Goal: Information Seeking & Learning: Learn about a topic

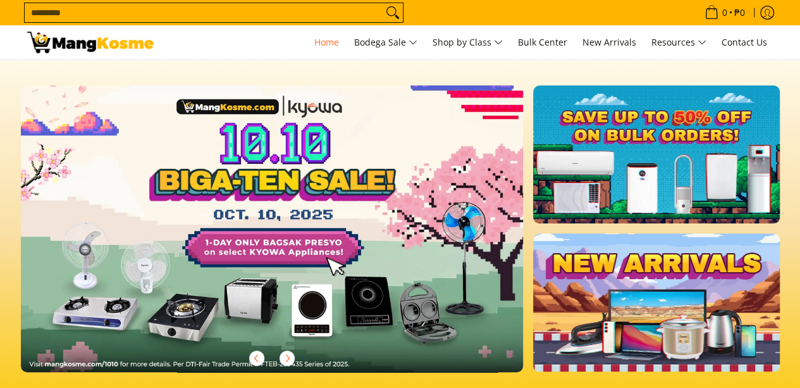
click at [245, 173] on link at bounding box center [292, 238] width 543 height 307
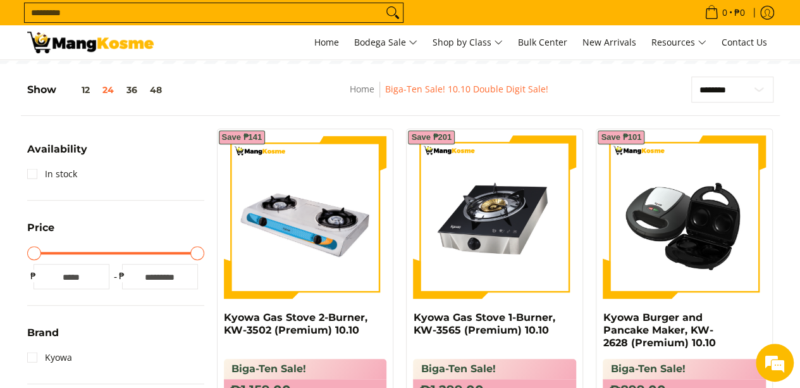
scroll to position [253, 0]
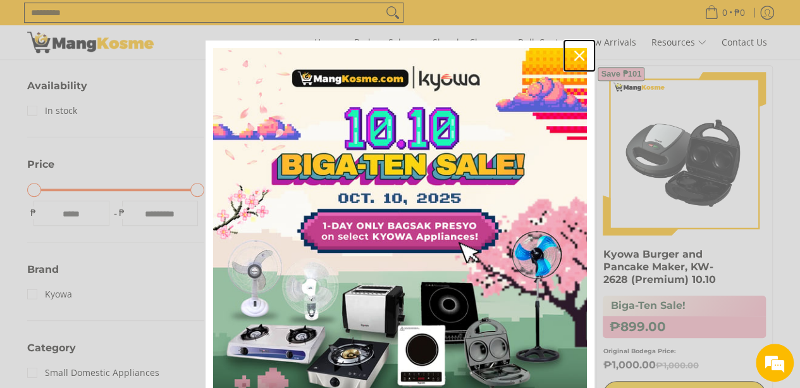
click at [574, 52] on icon "close icon" at bounding box center [579, 56] width 10 height 10
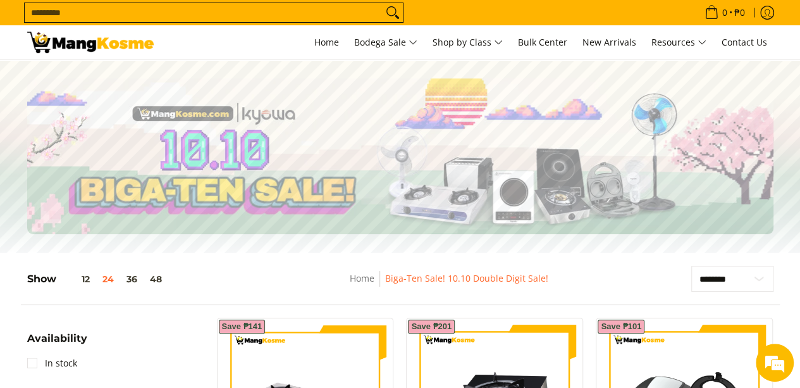
scroll to position [0, 0]
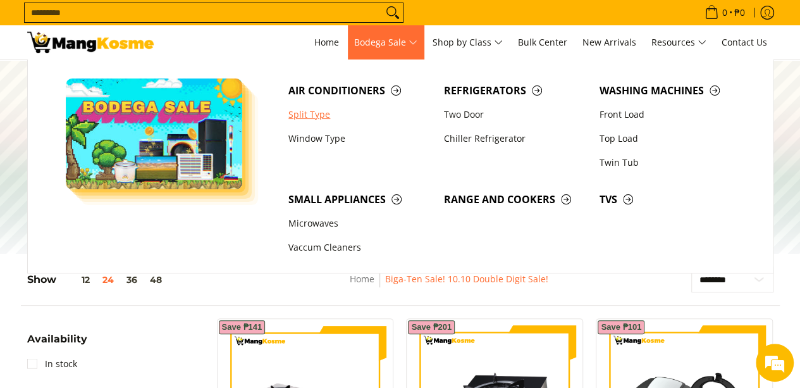
click at [326, 111] on link "Split Type" at bounding box center [360, 114] width 156 height 24
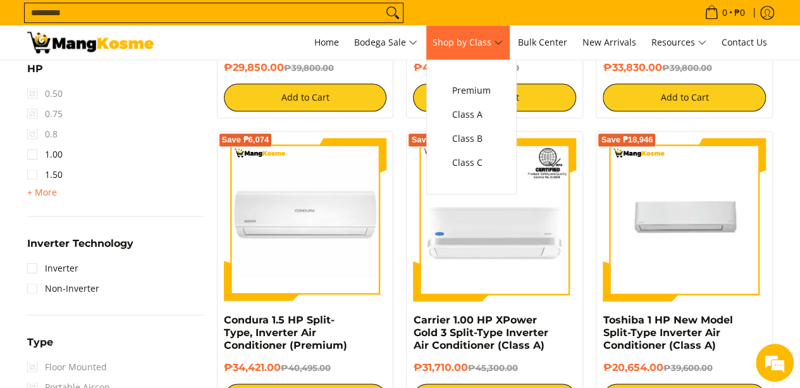
scroll to position [506, 0]
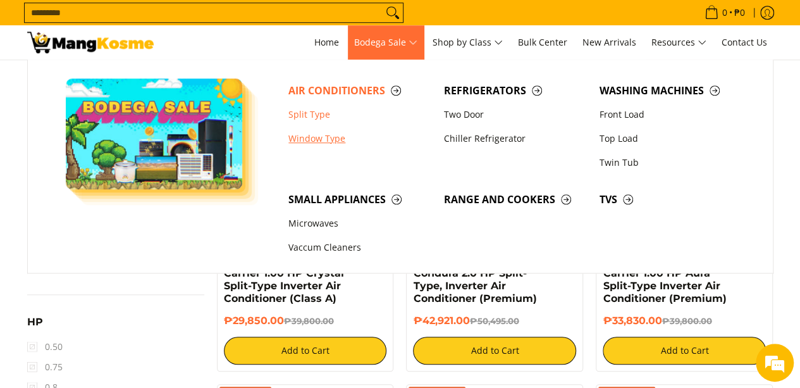
click at [340, 142] on link "Window Type" at bounding box center [360, 139] width 156 height 24
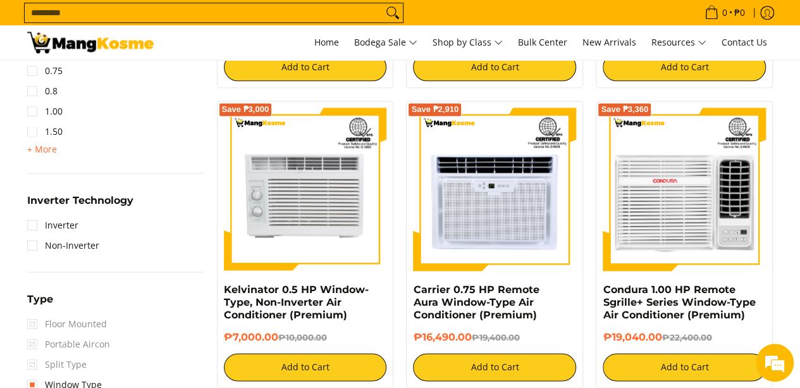
scroll to position [822, 0]
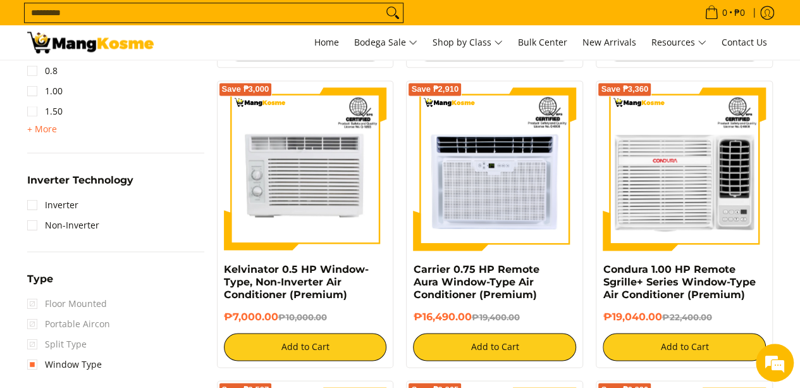
drag, startPoint x: 774, startPoint y: 182, endPoint x: 791, endPoint y: 199, distance: 23.7
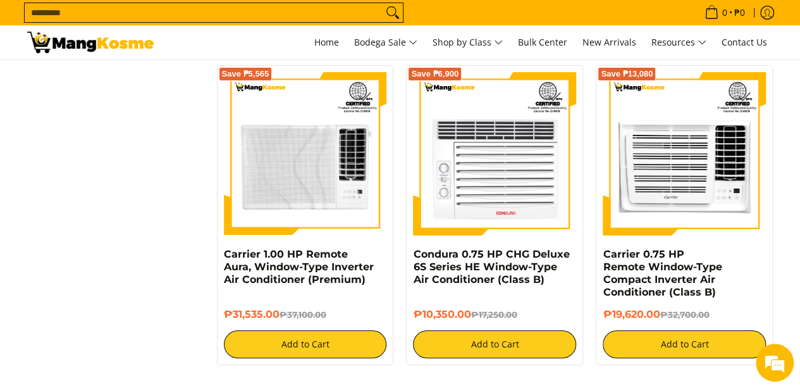
scroll to position [2277, 0]
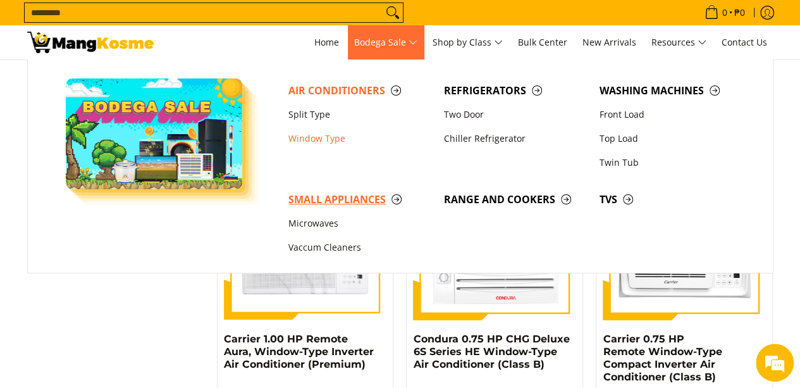
click at [400, 196] on span "Small Appliances" at bounding box center [359, 200] width 143 height 16
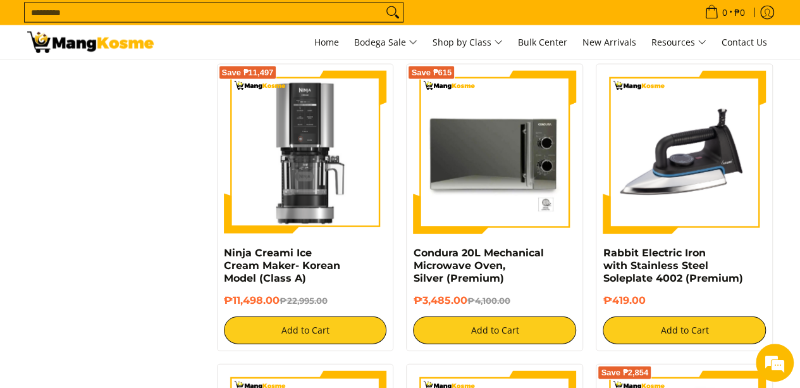
scroll to position [1392, 0]
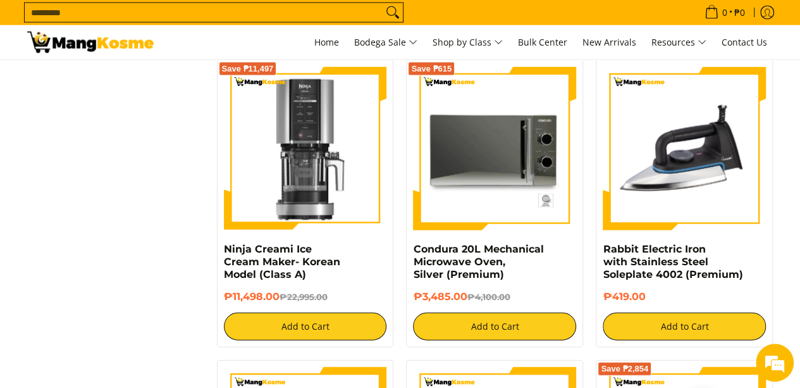
drag, startPoint x: 775, startPoint y: 218, endPoint x: 179, endPoint y: 237, distance: 596.2
click at [179, 237] on div "**********" at bounding box center [400, 70] width 759 height 2447
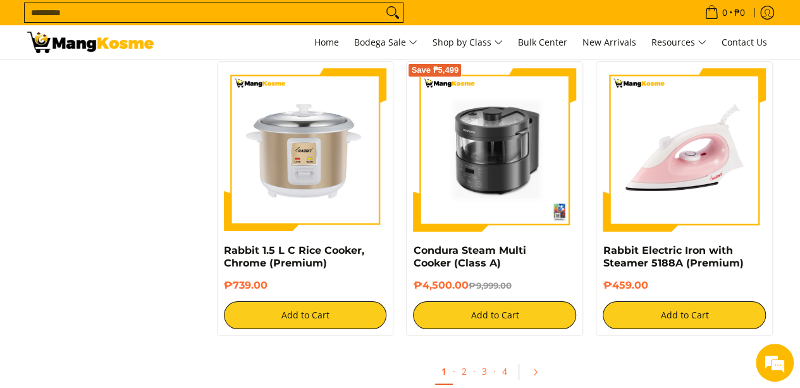
scroll to position [2341, 0]
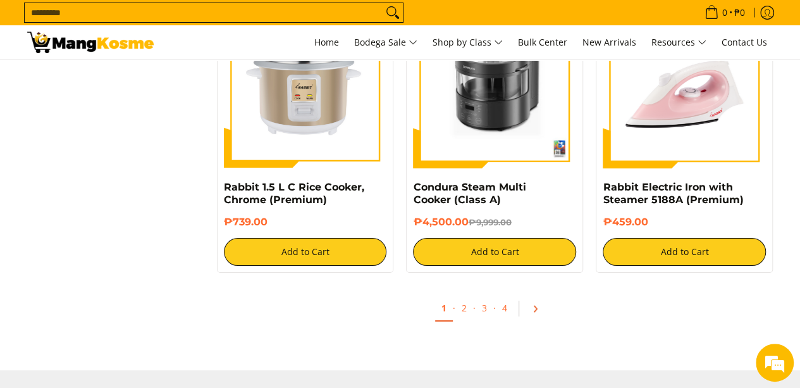
click at [534, 312] on icon "Pagination" at bounding box center [535, 308] width 9 height 9
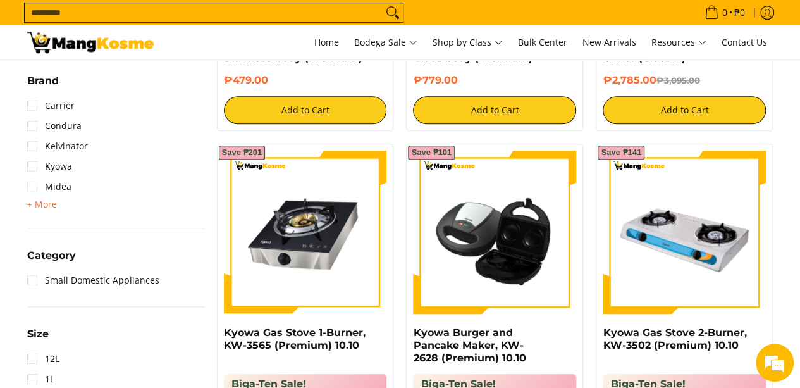
scroll to position [569, 0]
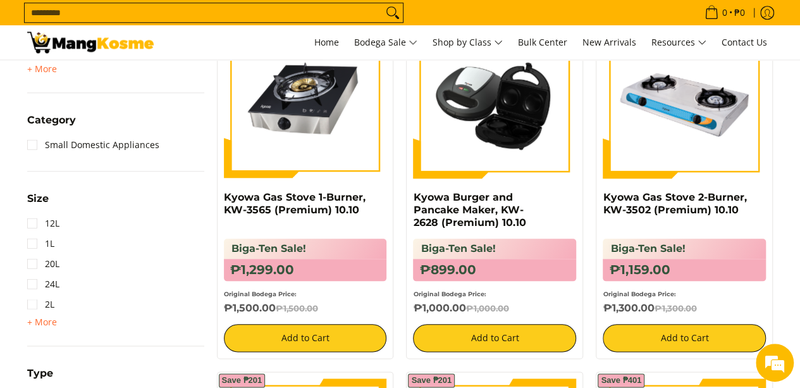
drag, startPoint x: 783, startPoint y: 245, endPoint x: 784, endPoint y: 259, distance: 14.6
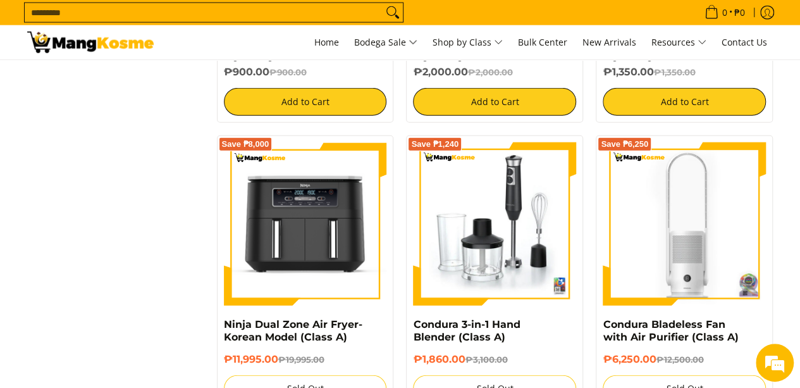
scroll to position [0, 0]
drag, startPoint x: 778, startPoint y: 250, endPoint x: 781, endPoint y: 277, distance: 27.3
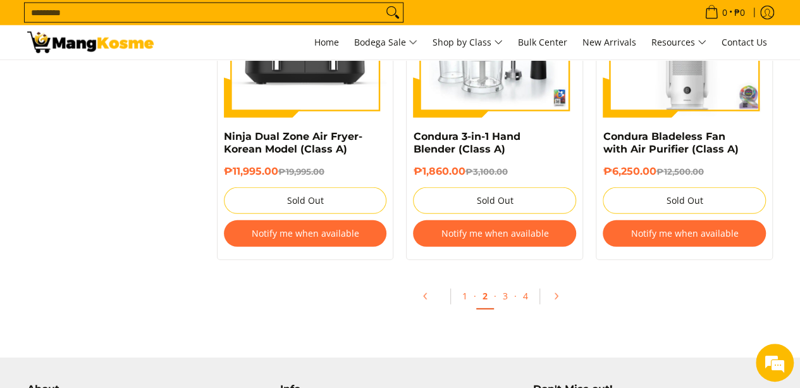
scroll to position [1708, 0]
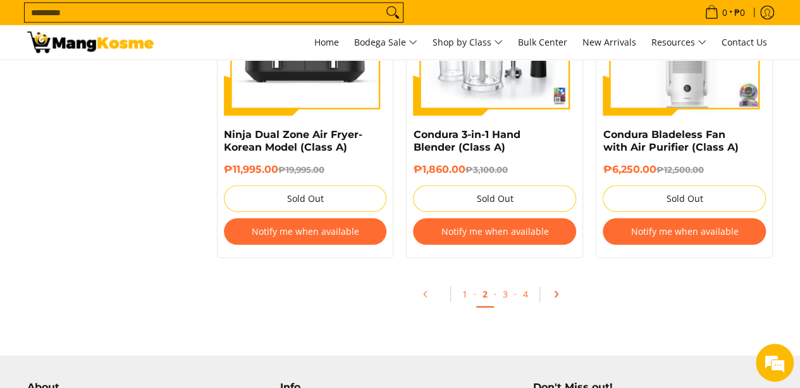
click at [553, 297] on icon "Pagination" at bounding box center [556, 294] width 9 height 9
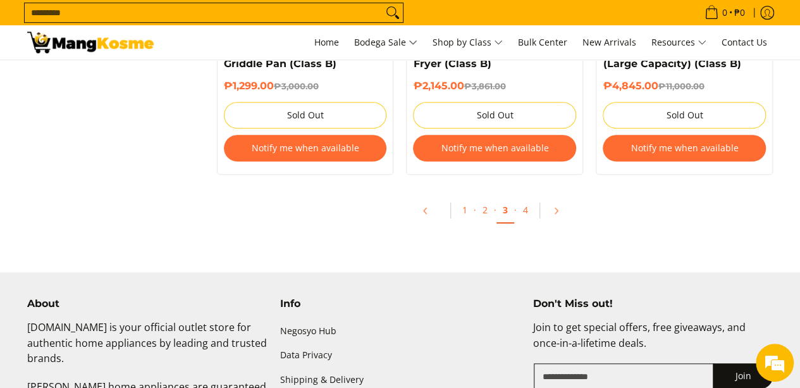
scroll to position [2783, 0]
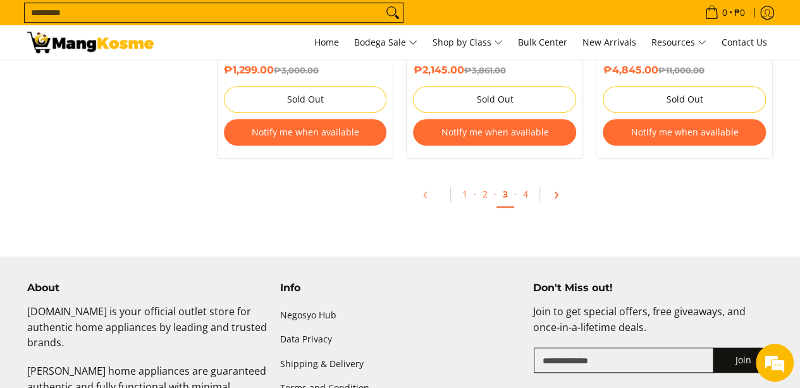
click at [557, 193] on icon "Pagination" at bounding box center [556, 194] width 9 height 9
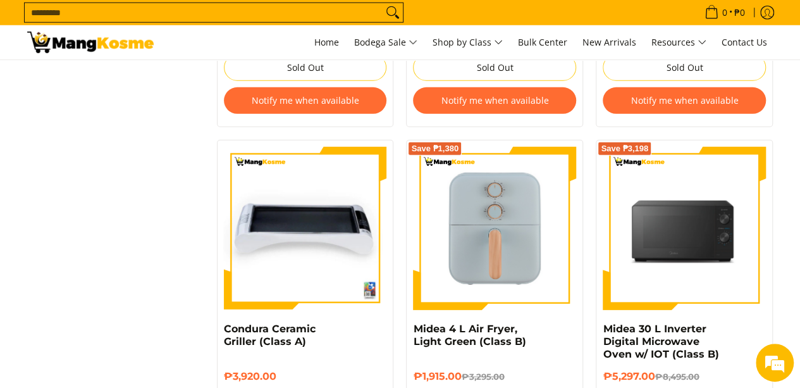
scroll to position [1834, 0]
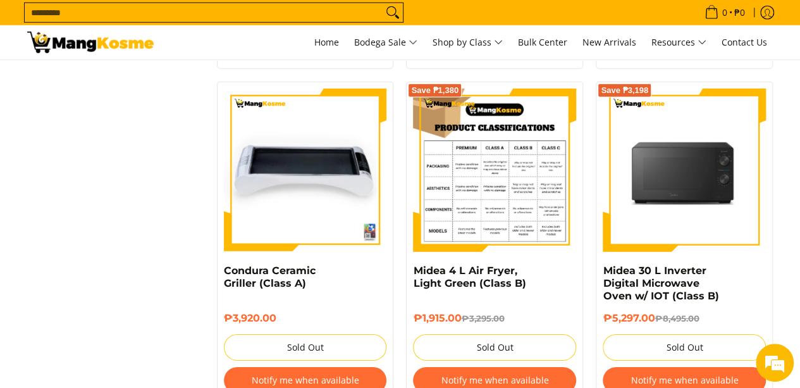
drag, startPoint x: 794, startPoint y: 219, endPoint x: 510, endPoint y: 221, distance: 283.4
click at [510, 221] on div at bounding box center [494, 170] width 163 height 163
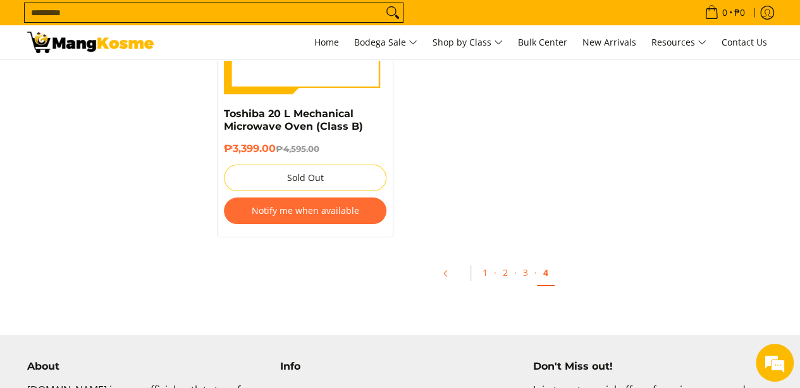
scroll to position [2341, 0]
